Goal: Task Accomplishment & Management: Use online tool/utility

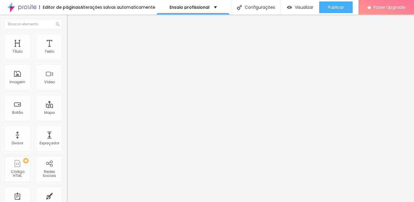
click at [67, 128] on div "26 Tamanho do texto" at bounding box center [100, 111] width 67 height 82
type input "25"
type input "28"
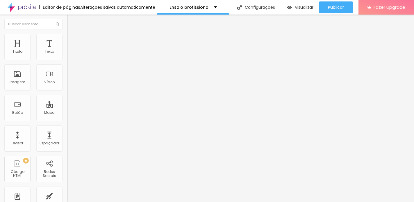
type input "31"
type input "32"
type input "33"
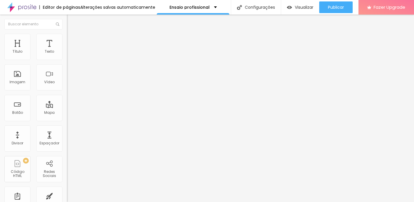
type input "33"
type input "34"
type input "35"
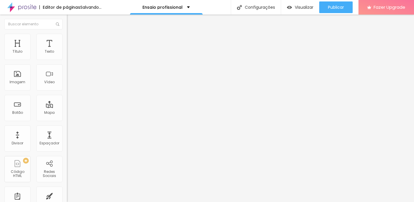
type input "36"
type input "37"
type input "38"
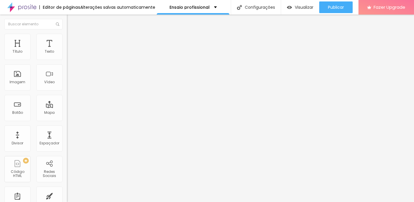
type input "38"
type input "39"
type input "40"
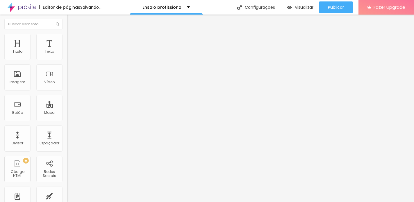
type input "41"
type input "42"
drag, startPoint x: 18, startPoint y: 122, endPoint x: 25, endPoint y: 123, distance: 7.0
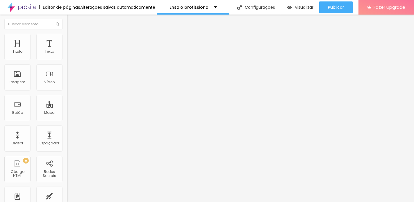
type input "42"
click at [67, 138] on input "range" at bounding box center [85, 140] width 37 height 5
type input "49"
type input "47"
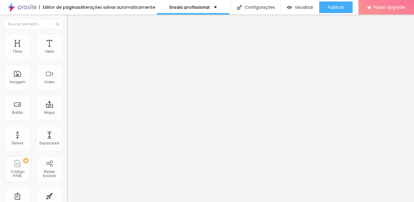
type input "47"
type input "44"
type input "43"
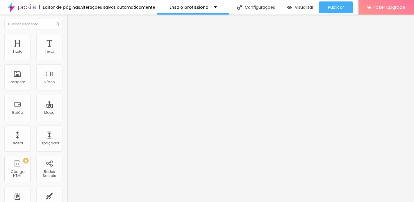
type input "42"
type input "41"
type input "40"
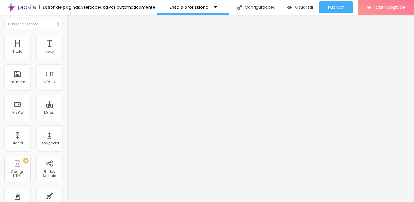
type input "40"
type input "39"
drag, startPoint x: 28, startPoint y: 123, endPoint x: 24, endPoint y: 123, distance: 4.4
type input "39"
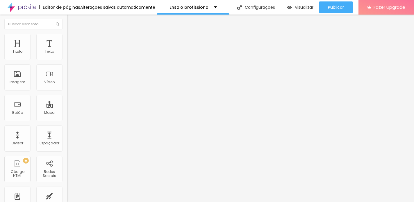
click at [67, 137] on input "range" at bounding box center [85, 139] width 37 height 5
type input "24"
type input "25"
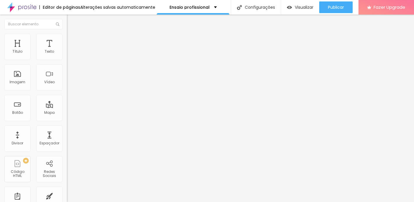
type input "26"
type input "27"
type input "28"
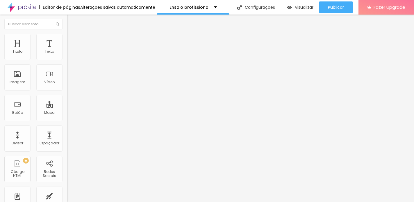
type input "28"
type input "29"
type input "30"
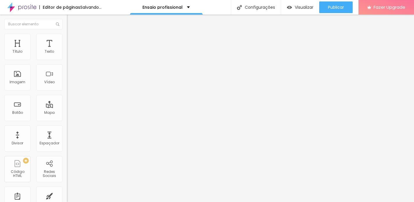
type input "31"
type input "32"
type input "33"
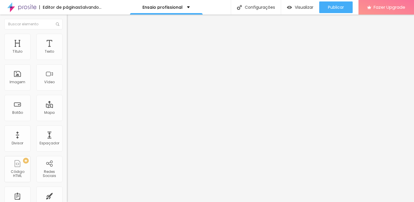
type input "33"
type input "34"
type input "35"
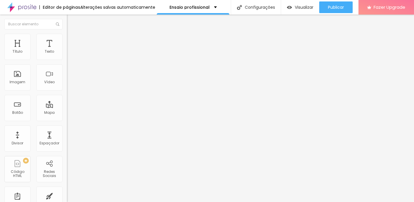
type input "36"
type input "37"
type input "38"
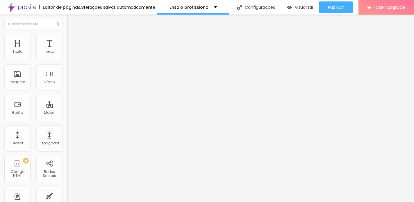
type input "38"
type input "39"
type input "40"
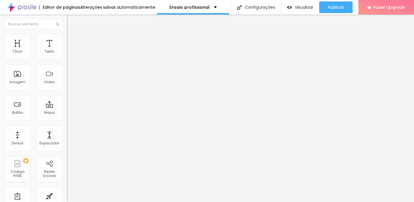
type input "41"
type input "42"
drag, startPoint x: 17, startPoint y: 123, endPoint x: 25, endPoint y: 124, distance: 7.6
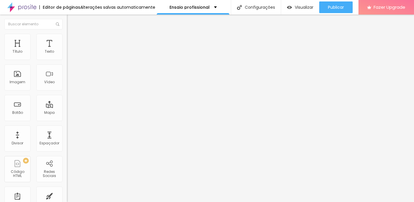
type input "42"
click at [67, 137] on input "range" at bounding box center [85, 139] width 37 height 5
type input "49"
type input "48"
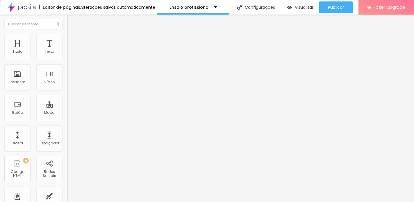
type input "48"
type input "45"
type input "44"
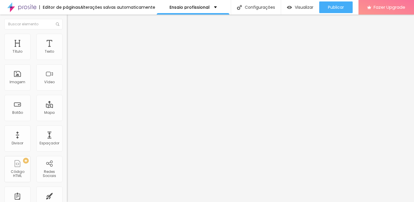
type input "43"
type input "42"
type input "41"
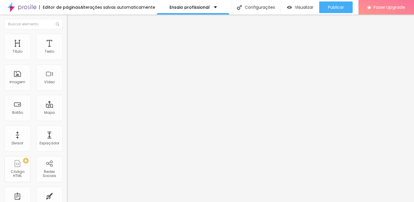
type input "41"
type input "40"
type input "39"
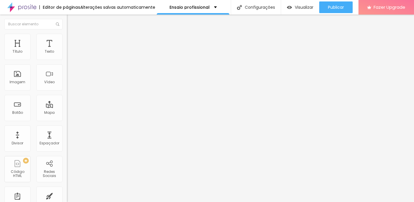
type input "38"
type input "39"
drag, startPoint x: 28, startPoint y: 123, endPoint x: 24, endPoint y: 124, distance: 4.1
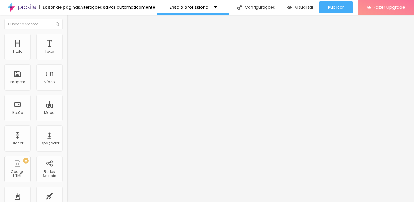
type input "39"
click at [67, 137] on input "range" at bounding box center [85, 139] width 37 height 5
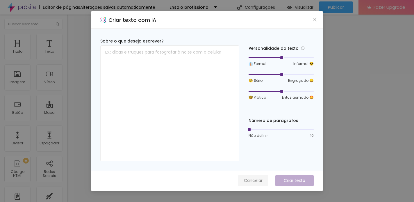
click at [260, 180] on span "Cancelar" at bounding box center [253, 180] width 19 height 6
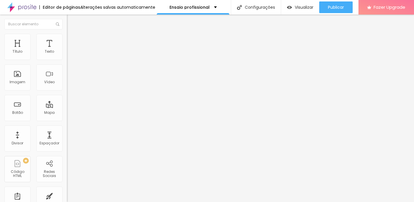
type input "23"
type input "25"
type input "26"
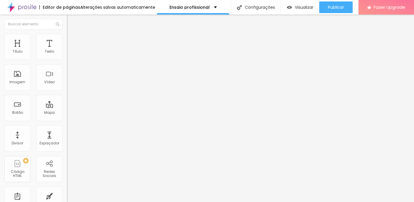
type input "26"
type input "27"
type input "28"
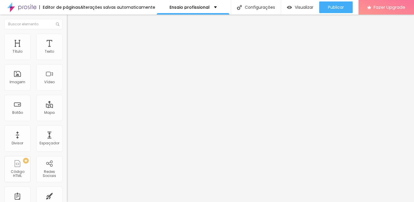
type input "29"
type input "30"
type input "31"
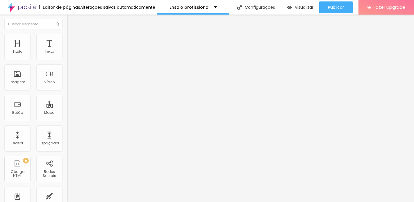
type input "31"
type input "32"
type input "33"
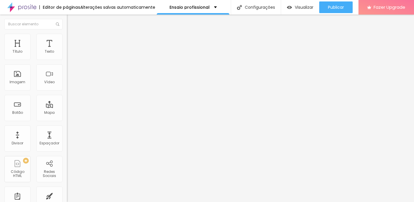
type input "34"
type input "35"
type input "36"
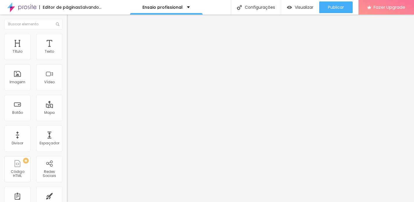
type input "36"
type input "37"
type input "38"
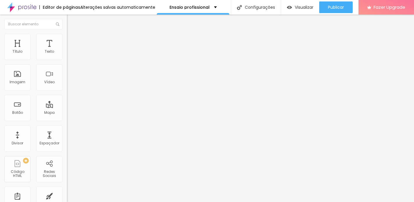
type input "39"
type input "40"
type input "41"
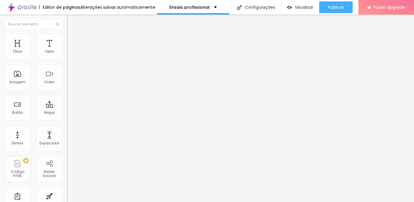
type input "41"
type input "42"
drag, startPoint x: 17, startPoint y: 122, endPoint x: 25, endPoint y: 123, distance: 7.7
type input "42"
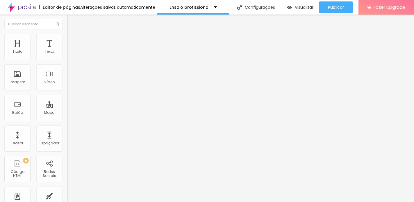
click at [67, 137] on input "range" at bounding box center [85, 139] width 37 height 5
type input "49"
type input "48"
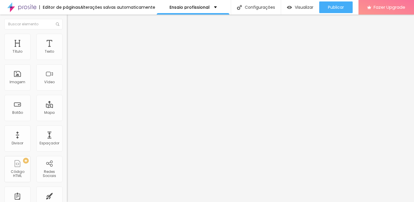
type input "47"
type input "46"
type input "45"
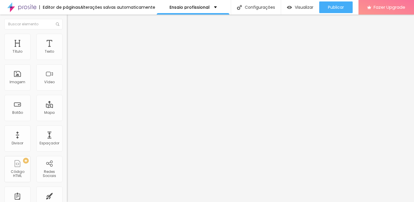
type input "45"
type input "44"
type input "43"
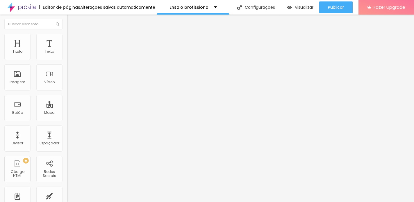
type input "42"
type input "41"
type input "40"
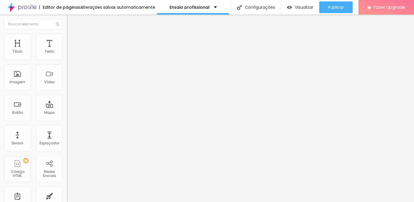
type input "40"
type input "39"
drag, startPoint x: 28, startPoint y: 124, endPoint x: 24, endPoint y: 124, distance: 4.4
type input "39"
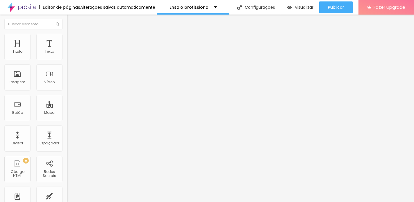
click at [67, 137] on input "range" at bounding box center [85, 139] width 37 height 5
click at [190, 1] on div "Ensaio profissional" at bounding box center [193, 7] width 73 height 15
type input "49"
type input "47"
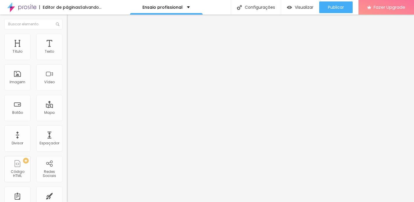
type input "47"
type input "46"
type input "44"
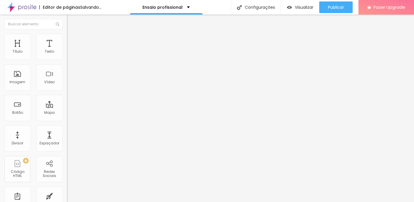
type input "43"
type input "42"
type input "41"
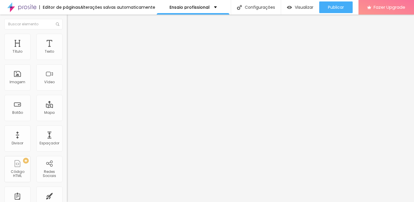
type input "41"
type input "40"
type input "39"
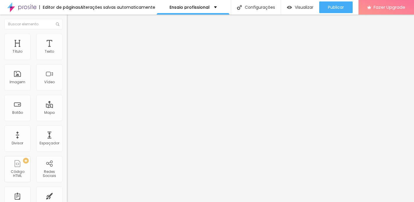
type input "38"
type input "37"
type input "38"
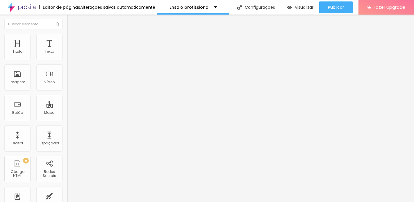
type input "38"
type input "39"
type input "40"
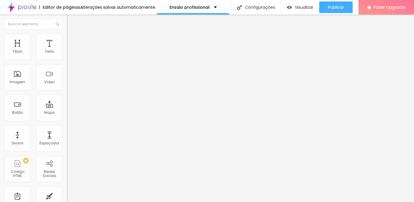
type input "39"
drag, startPoint x: 28, startPoint y: 123, endPoint x: 24, endPoint y: 123, distance: 3.8
click at [67, 137] on input "range" at bounding box center [85, 139] width 37 height 5
drag, startPoint x: 20, startPoint y: 123, endPoint x: 25, endPoint y: 123, distance: 4.7
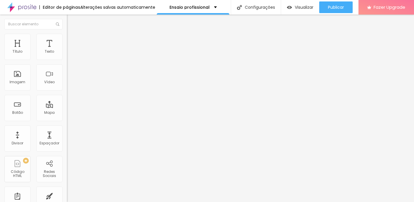
click at [67, 137] on input "range" at bounding box center [85, 139] width 37 height 5
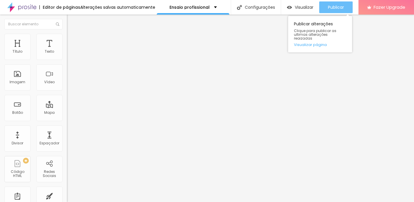
click at [334, 10] on div "Publicar" at bounding box center [336, 7] width 16 height 12
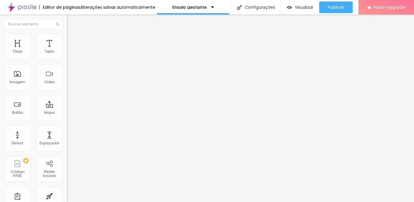
click at [67, 50] on span "Titulo 1" at bounding box center [76, 46] width 19 height 8
type input "24"
type input "27"
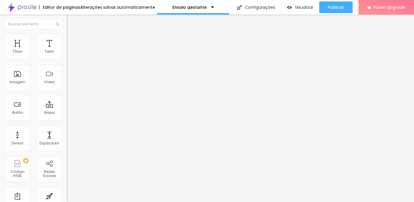
type input "30"
type input "31"
type input "32"
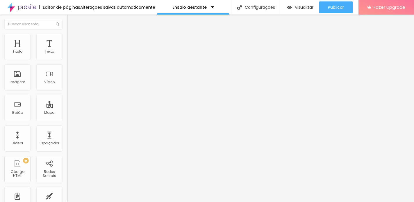
type input "32"
type input "33"
type input "35"
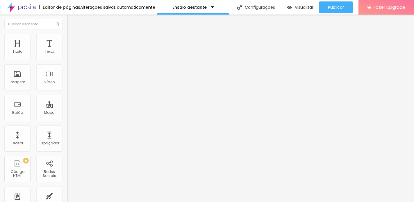
type input "37"
type input "38"
type input "39"
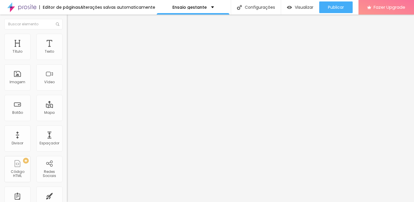
type input "39"
type input "40"
type input "43"
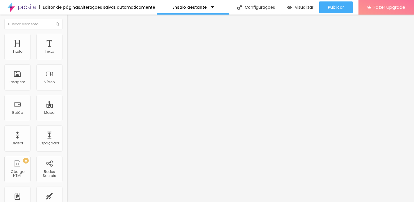
type input "42"
drag, startPoint x: 17, startPoint y: 124, endPoint x: 25, endPoint y: 125, distance: 8.2
type input "42"
click at [67, 137] on input "range" at bounding box center [85, 139] width 37 height 5
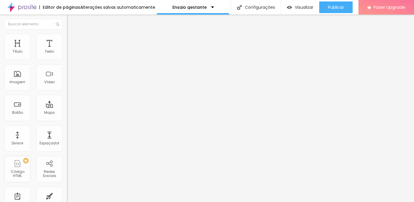
type input "52"
type input "48"
type input "45"
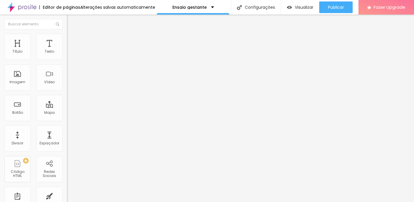
type input "45"
type input "43"
type input "42"
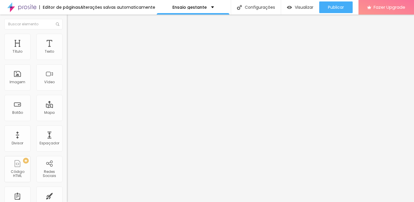
type input "41"
type input "40"
type input "39"
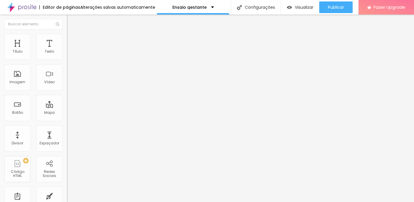
type input "39"
type input "38"
drag, startPoint x: 29, startPoint y: 124, endPoint x: 24, endPoint y: 124, distance: 5.5
type input "38"
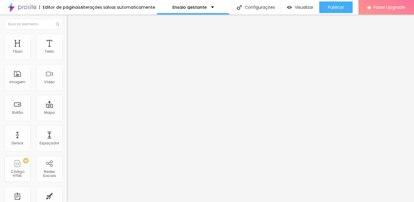
click at [67, 137] on input "range" at bounding box center [85, 139] width 37 height 5
type input "52"
type input "50"
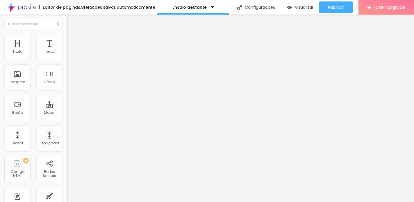
type input "49"
type input "48"
type input "47"
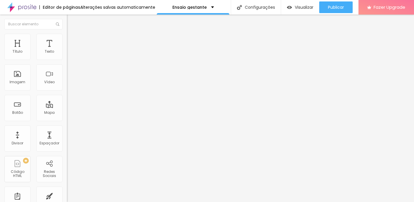
type input "47"
type input "46"
type input "45"
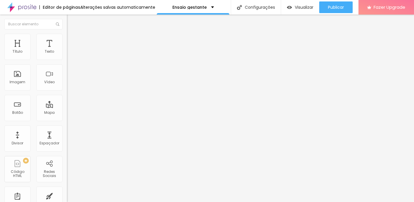
type input "43"
type input "42"
type input "41"
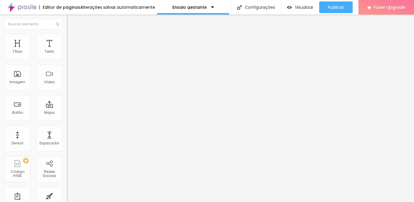
type input "41"
type input "40"
type input "39"
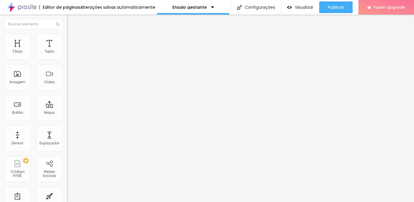
type input "38"
type input "37"
type input "38"
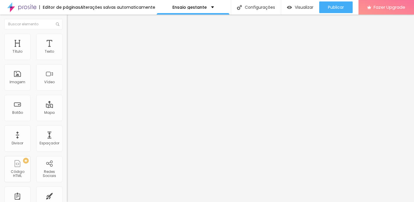
type input "38"
drag, startPoint x: 29, startPoint y: 123, endPoint x: 24, endPoint y: 123, distance: 5.5
type input "38"
click at [67, 137] on input "range" at bounding box center [85, 139] width 37 height 5
type input "23"
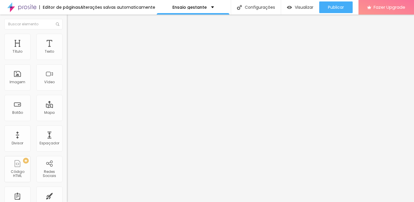
type input "23"
type input "25"
type input "29"
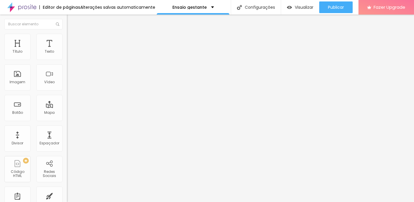
type input "30"
type input "32"
type input "33"
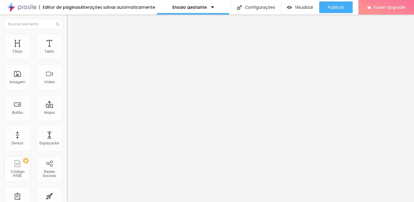
type input "33"
type input "34"
type input "35"
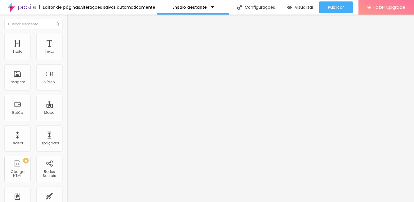
type input "36"
type input "37"
type input "38"
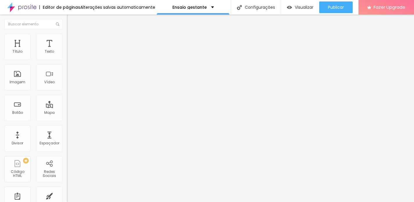
type input "38"
type input "39"
type input "40"
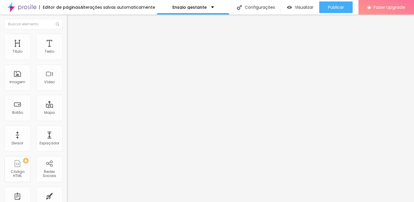
type input "41"
type input "42"
drag, startPoint x: 17, startPoint y: 124, endPoint x: 25, endPoint y: 124, distance: 7.9
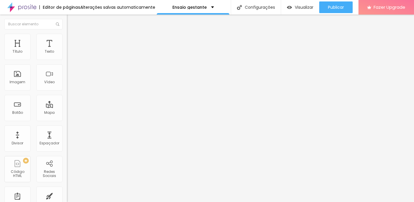
type input "42"
click at [67, 137] on input "range" at bounding box center [85, 139] width 37 height 5
type input "21"
type input "23"
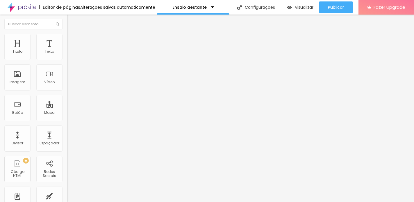
type input "23"
type input "24"
type input "25"
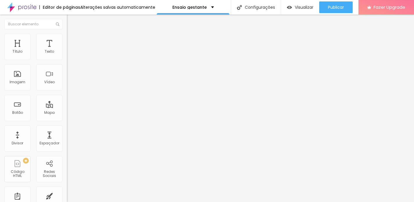
type input "26"
type input "27"
type input "28"
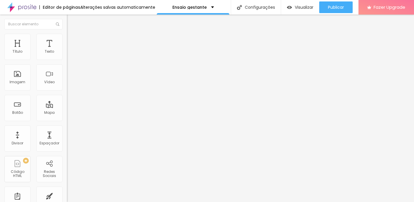
type input "28"
type input "29"
type input "30"
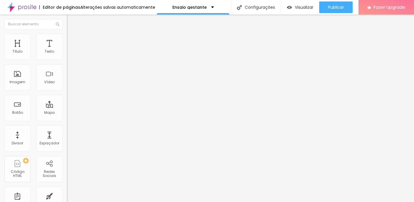
type input "31"
type input "32"
type input "33"
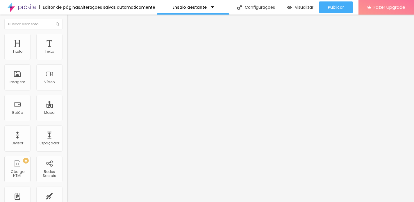
type input "33"
type input "34"
type input "35"
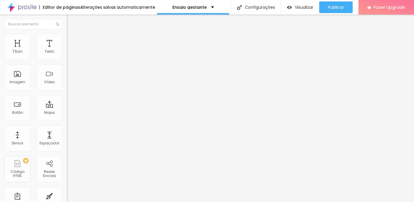
type input "36"
type input "37"
type input "38"
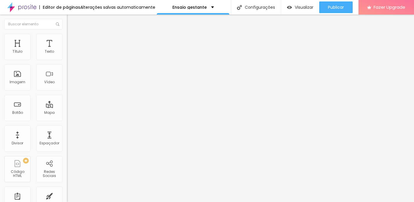
type input "38"
type input "39"
type input "40"
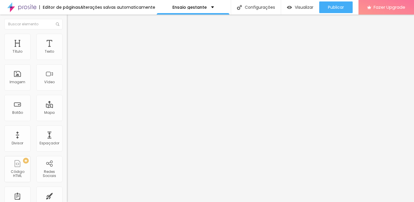
type input "41"
type input "42"
drag, startPoint x: 17, startPoint y: 124, endPoint x: 25, endPoint y: 124, distance: 8.7
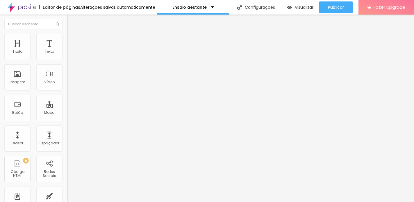
type input "42"
click at [67, 137] on input "range" at bounding box center [85, 139] width 37 height 5
type input "49"
type input "47"
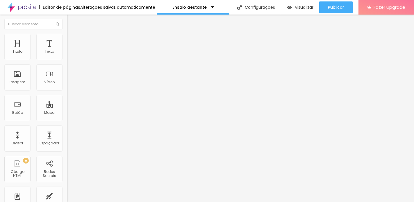
type input "47"
type input "46"
type input "45"
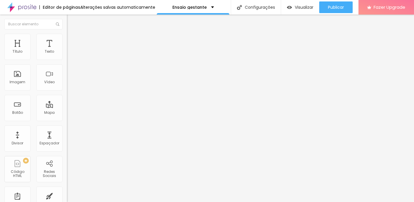
type input "44"
type input "43"
type input "42"
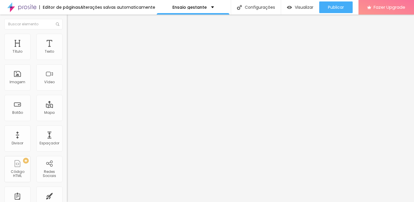
type input "42"
type input "41"
type input "40"
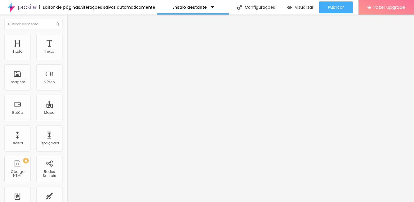
type input "39"
type input "38"
drag, startPoint x: 28, startPoint y: 123, endPoint x: 24, endPoint y: 123, distance: 4.7
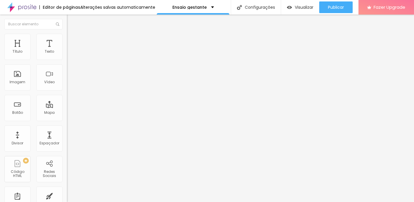
type input "38"
click at [67, 137] on input "range" at bounding box center [85, 139] width 37 height 5
click at [67, 37] on img at bounding box center [69, 36] width 5 height 5
type input "19"
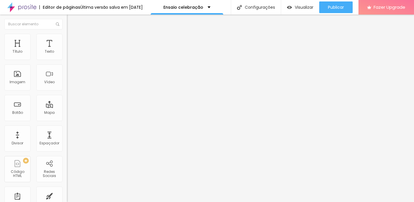
type input "20"
type input "22"
type input "23"
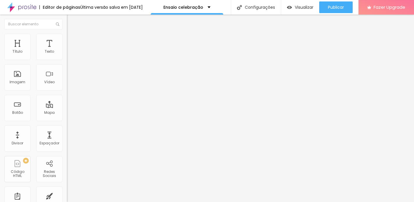
type input "23"
type input "24"
type input "25"
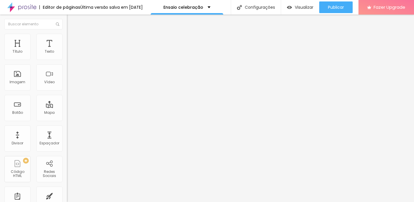
type input "26"
type input "27"
type input "28"
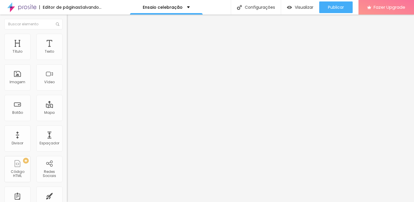
type input "28"
type input "29"
type input "30"
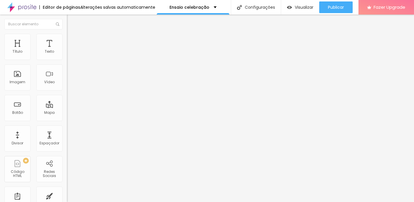
type input "31"
type input "32"
type input "33"
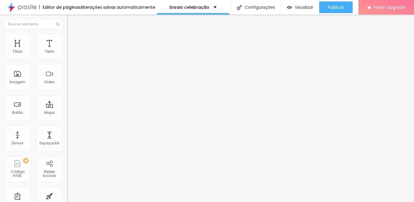
type input "33"
type input "34"
type input "35"
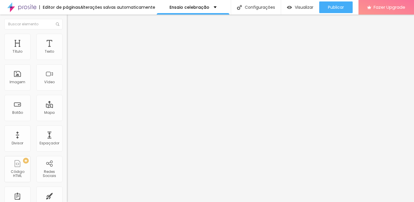
type input "36"
type input "37"
type input "38"
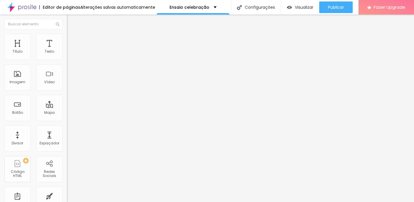
type input "38"
type input "39"
type input "38"
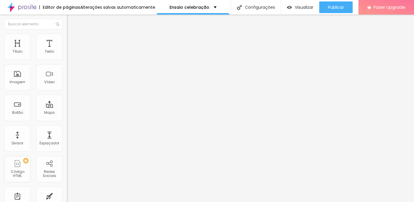
type input "37"
type input "36"
type input "35"
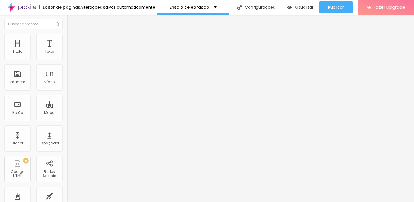
type input "35"
type input "34"
drag, startPoint x: 16, startPoint y: 121, endPoint x: 22, endPoint y: 122, distance: 6.1
click at [67, 138] on input "range" at bounding box center [85, 140] width 37 height 5
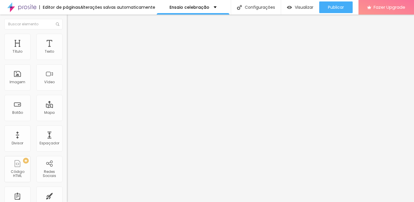
type input "35"
type input "36"
type input "37"
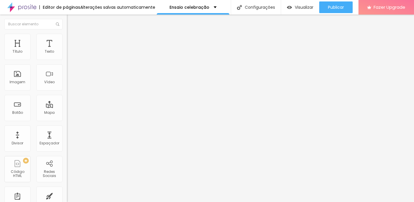
type input "37"
type input "38"
type input "39"
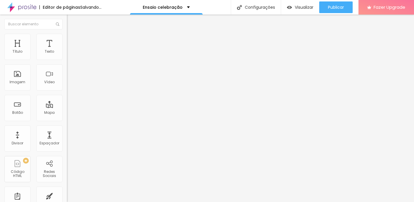
type input "40"
type input "41"
type input "42"
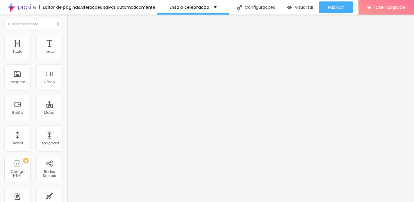
type input "42"
type input "40"
type input "39"
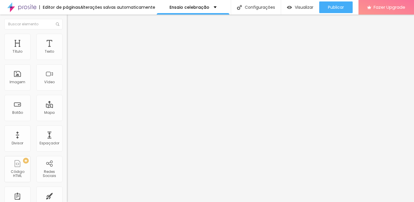
type input "37"
type input "36"
type input "35"
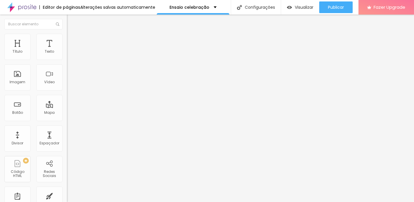
type input "35"
type input "34"
type input "33"
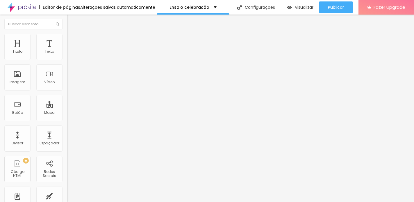
type input "32"
type input "31"
type input "30"
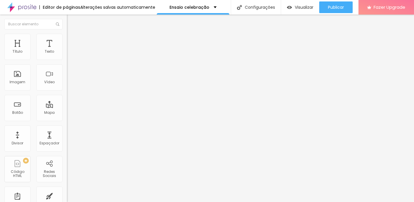
type input "30"
type input "29"
type input "28"
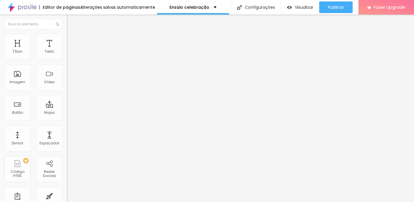
type input "27"
type input "26"
type input "25"
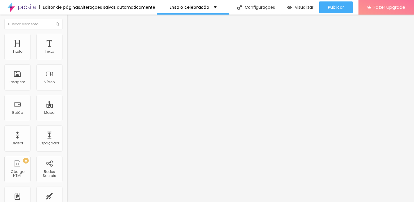
type input "25"
type input "24"
type input "25"
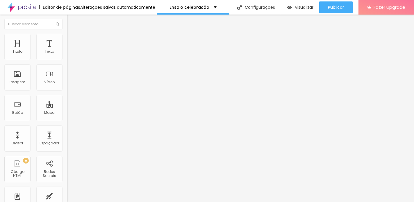
type input "26"
type input "27"
type input "28"
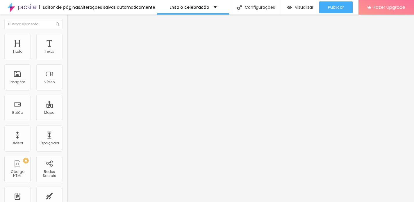
type input "28"
type input "29"
type input "30"
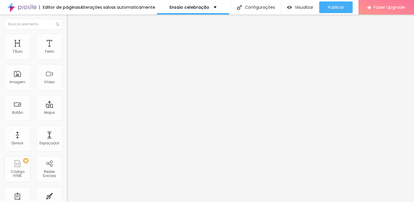
type input "31"
type input "32"
type input "33"
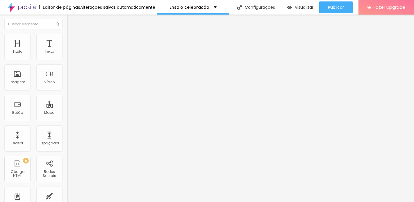
type input "33"
type input "34"
type input "35"
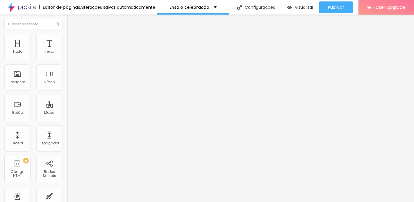
type input "34"
type input "33"
type input "32"
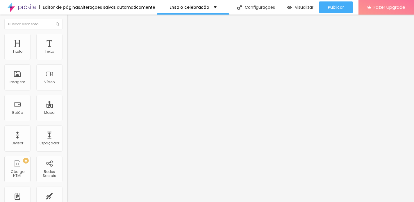
type input "32"
type input "33"
type input "34"
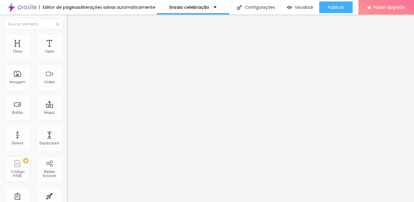
type input "33"
type input "32"
type input "31"
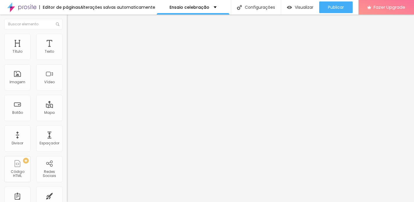
type input "31"
type input "30"
type input "29"
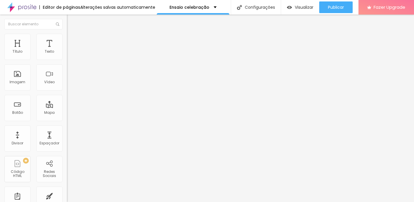
type input "29"
click at [67, 138] on input "range" at bounding box center [85, 140] width 37 height 5
type input "49"
type input "46"
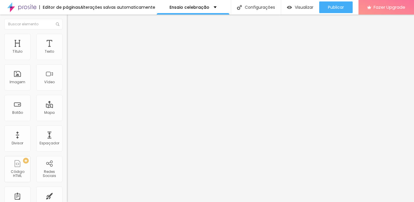
type input "46"
type input "42"
type input "41"
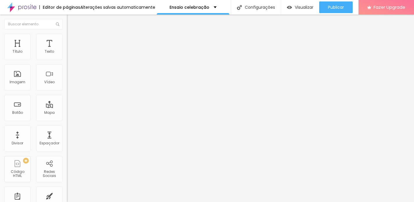
type input "40"
type input "39"
drag, startPoint x: 28, startPoint y: 123, endPoint x: 24, endPoint y: 123, distance: 4.7
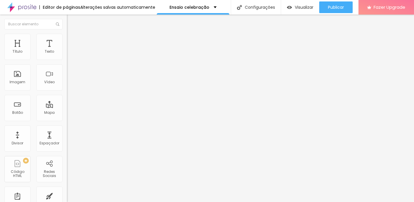
type input "39"
click at [67, 137] on input "range" at bounding box center [85, 139] width 37 height 5
type input "49"
type input "48"
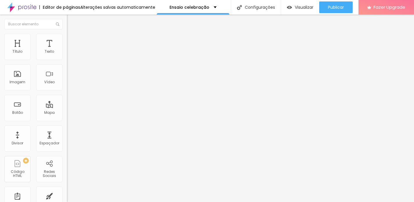
type input "48"
type input "44"
type input "43"
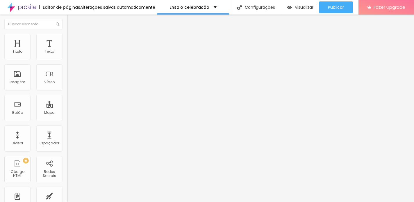
type input "42"
type input "41"
type input "40"
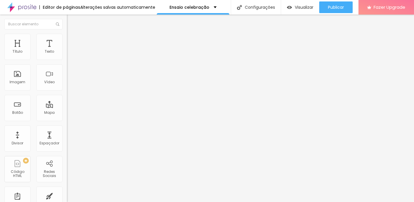
type input "40"
type input "39"
drag, startPoint x: 28, startPoint y: 124, endPoint x: 24, endPoint y: 124, distance: 4.1
type input "39"
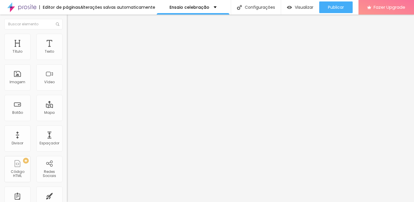
click at [67, 137] on input "range" at bounding box center [85, 139] width 37 height 5
type input "21"
type input "22"
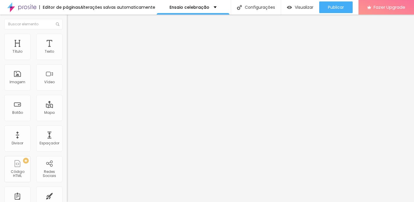
type input "23"
type input "24"
type input "25"
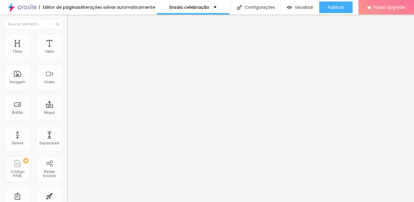
type input "25"
type input "26"
type input "27"
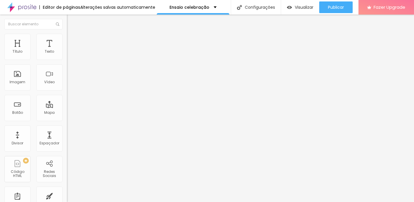
type input "28"
type input "29"
type input "30"
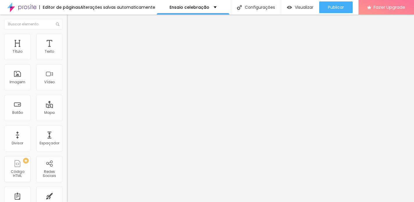
type input "30"
type input "31"
type input "32"
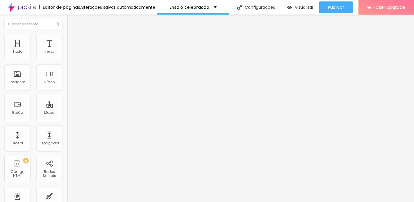
type input "33"
type input "34"
type input "35"
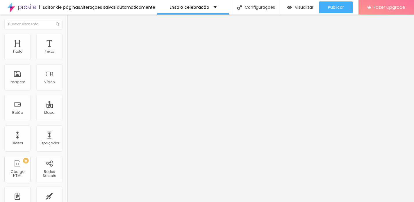
drag, startPoint x: 17, startPoint y: 123, endPoint x: 21, endPoint y: 124, distance: 4.4
click at [67, 137] on input "range" at bounding box center [85, 139] width 37 height 5
drag, startPoint x: 29, startPoint y: 123, endPoint x: 24, endPoint y: 123, distance: 4.7
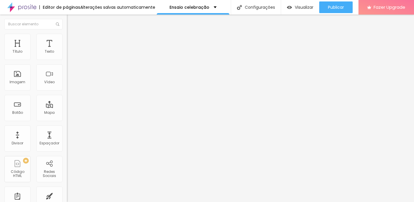
click at [67, 137] on input "range" at bounding box center [85, 139] width 37 height 5
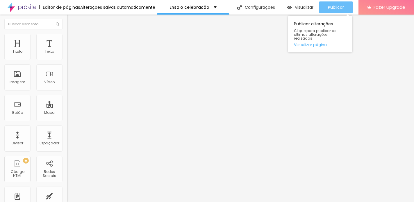
click at [338, 11] on div "Publicar" at bounding box center [336, 7] width 16 height 12
